Goal: Obtain resource: Download file/media

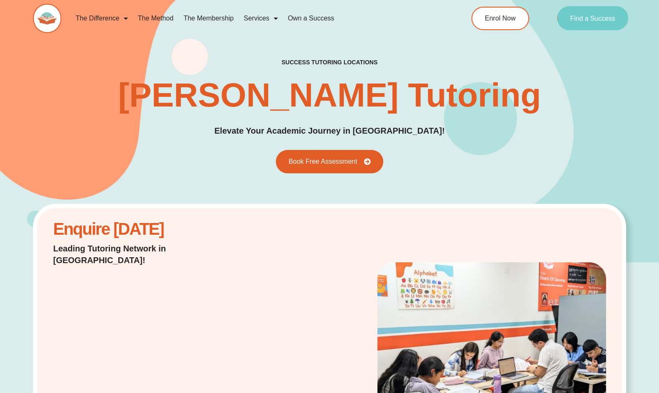
click at [586, 16] on span "Find a Success" at bounding box center [592, 18] width 45 height 7
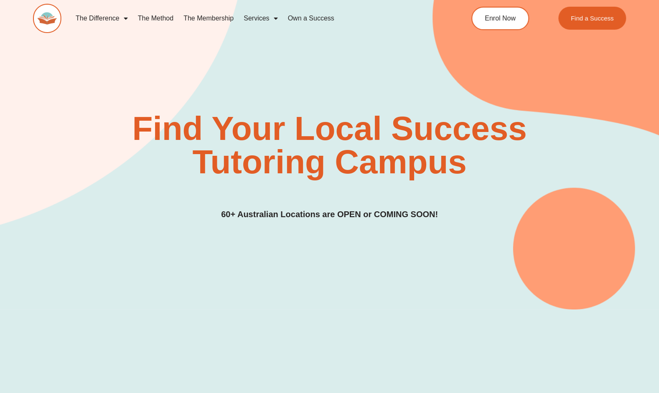
click at [158, 16] on link "The Method" at bounding box center [156, 18] width 46 height 19
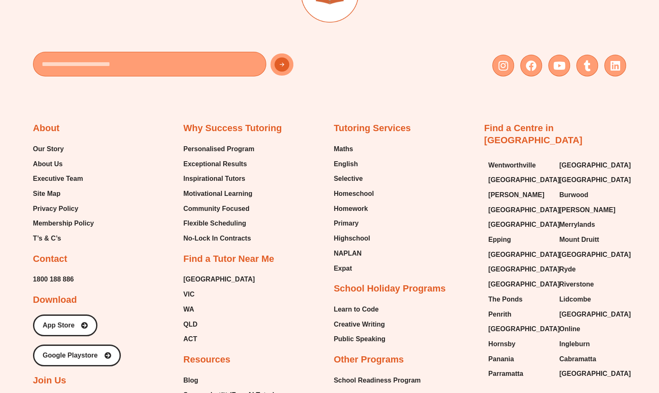
scroll to position [1798, 0]
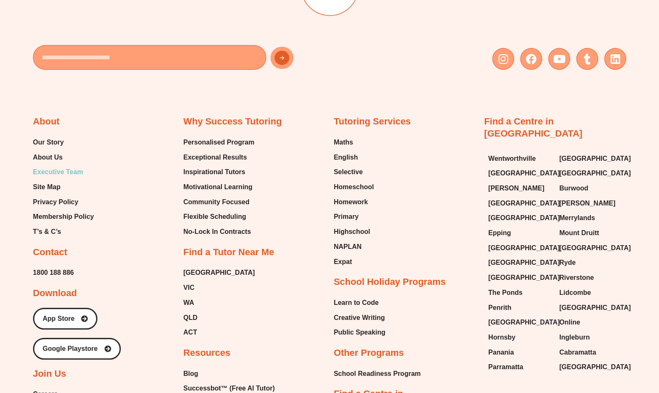
click at [71, 171] on span "Executive Team" at bounding box center [58, 172] width 50 height 13
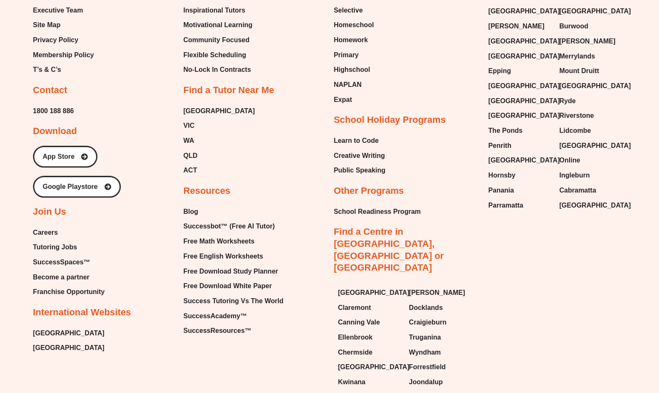
scroll to position [2258, 0]
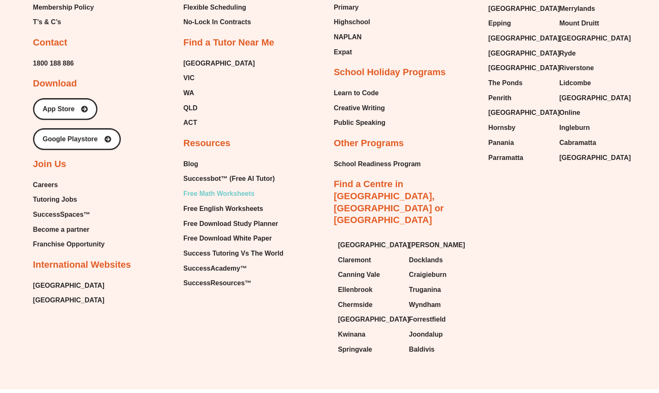
click at [218, 191] on span "Free Math Worksheets" at bounding box center [219, 194] width 71 height 13
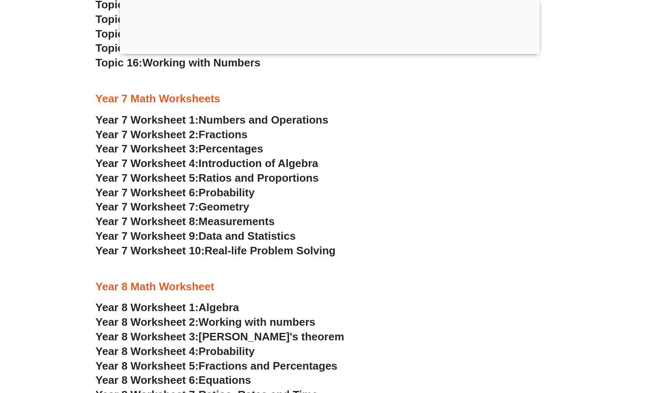
scroll to position [2383, 0]
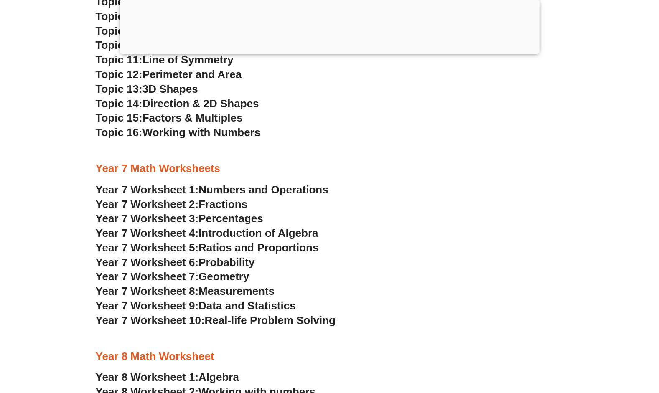
click at [169, 218] on span "Year 7 Worksheet 3:" at bounding box center [147, 218] width 103 height 13
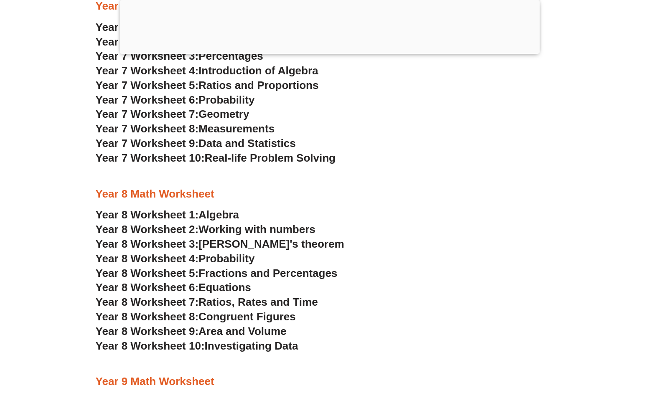
scroll to position [2592, 0]
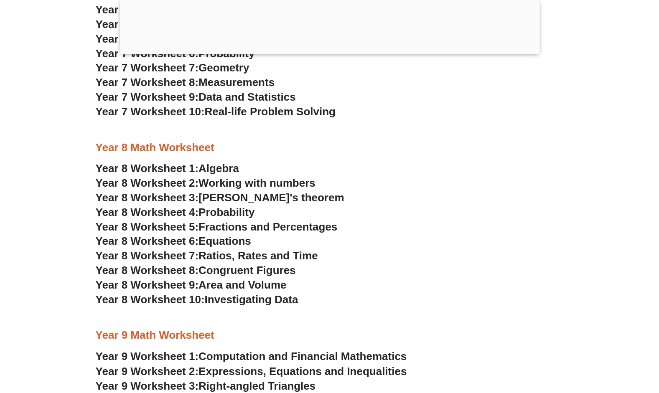
click at [182, 168] on span "Year 8 Worksheet 1:" at bounding box center [147, 168] width 103 height 13
click at [207, 240] on span "Equations" at bounding box center [225, 241] width 53 height 13
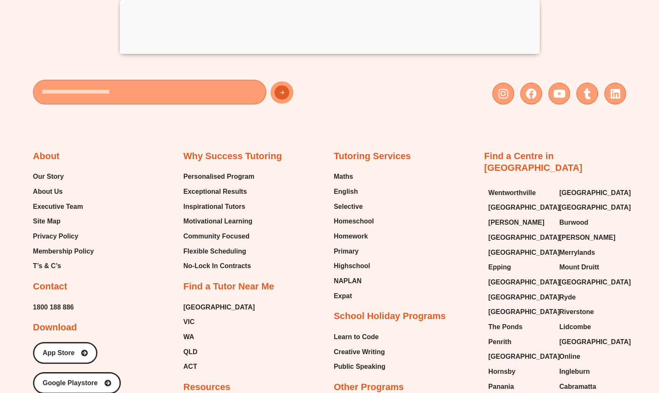
scroll to position [6063, 0]
